Goal: Check status: Check status

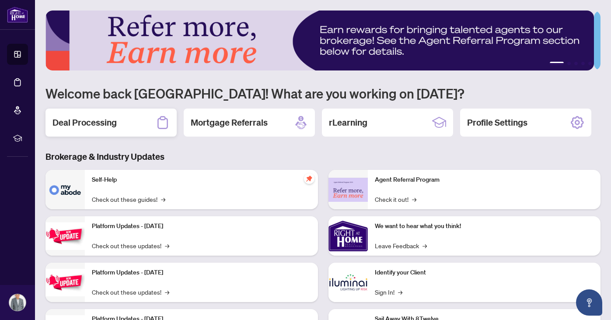
click at [79, 118] on h2 "Deal Processing" at bounding box center [84, 122] width 64 height 12
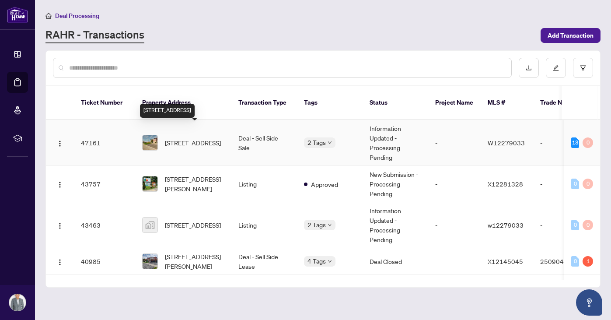
click at [187, 138] on span "1 Hedley Crt, Brampton, Ontario L6S 2B6, Canada" at bounding box center [193, 143] width 56 height 10
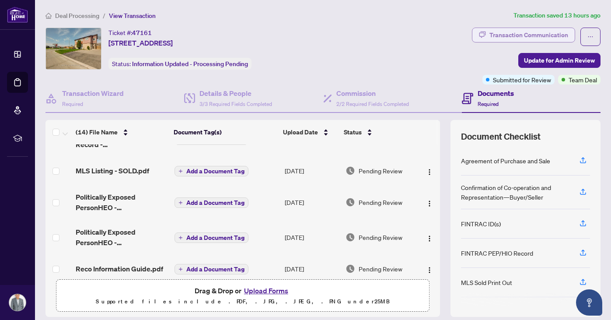
click at [529, 32] on div "Transaction Communication" at bounding box center [528, 35] width 79 height 14
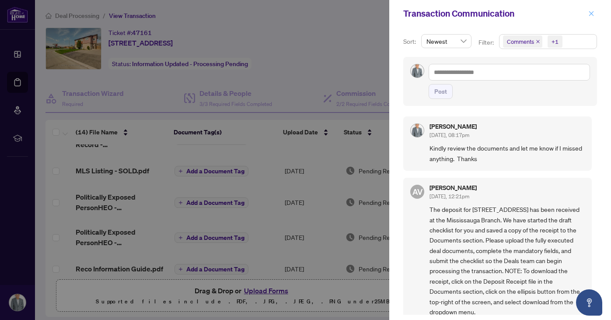
click at [590, 14] on icon "close" at bounding box center [591, 13] width 6 height 6
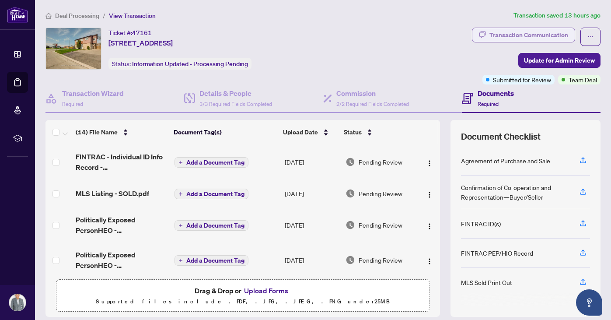
click at [519, 34] on div "Transaction Communication" at bounding box center [528, 35] width 79 height 14
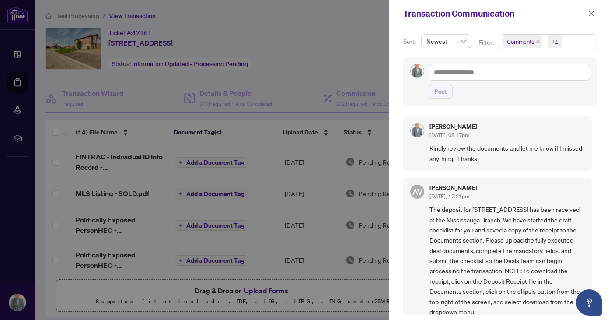
click at [336, 41] on div at bounding box center [305, 160] width 611 height 320
click at [322, 31] on div at bounding box center [305, 160] width 611 height 320
click at [592, 14] on icon "close" at bounding box center [591, 13] width 6 height 6
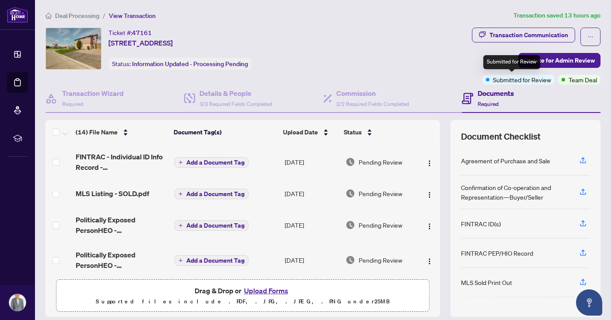
click at [512, 82] on span "Submitted for Review" at bounding box center [522, 80] width 58 height 10
